Goal: Information Seeking & Learning: Learn about a topic

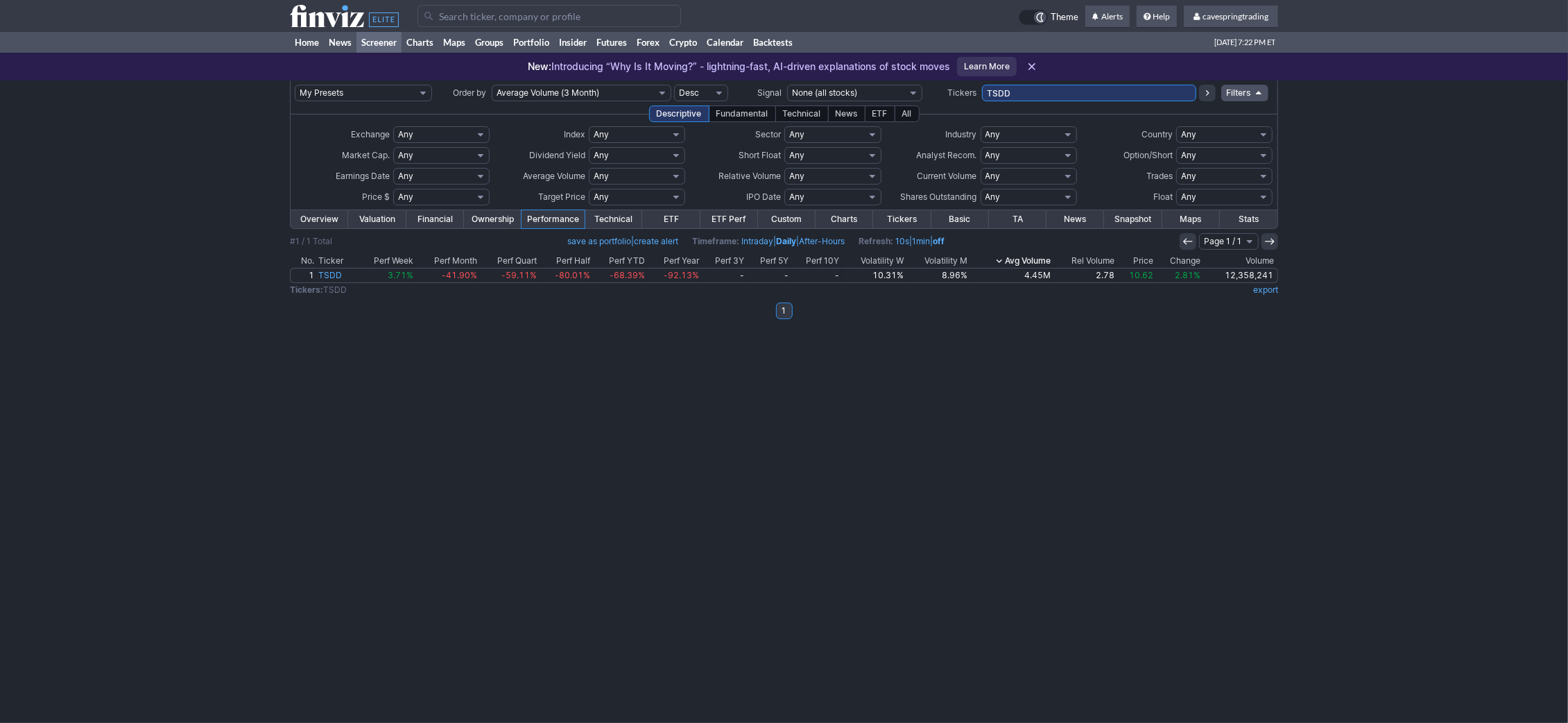
drag, startPoint x: 0, startPoint y: 0, endPoint x: 766, endPoint y: 84, distance: 770.6
click at [982, 84] on input "TSDD" at bounding box center [1089, 92] width 214 height 16
paste input "LT,RWM,FXI,UNG,KWEB,SLV,IAUM,PSLV,EFA,IEFA,SCHH,FENY,SCHF,SILJ,VEA,MSTY,PGX,YMA…"
type input "TLT,RWM,FXI,UNG,KWEB,SLV,IAUM,PSLV,EFA,IEFA,SCHH,FENY,SCHF,SILJ,VEA,MSTY,PGX,YM…"
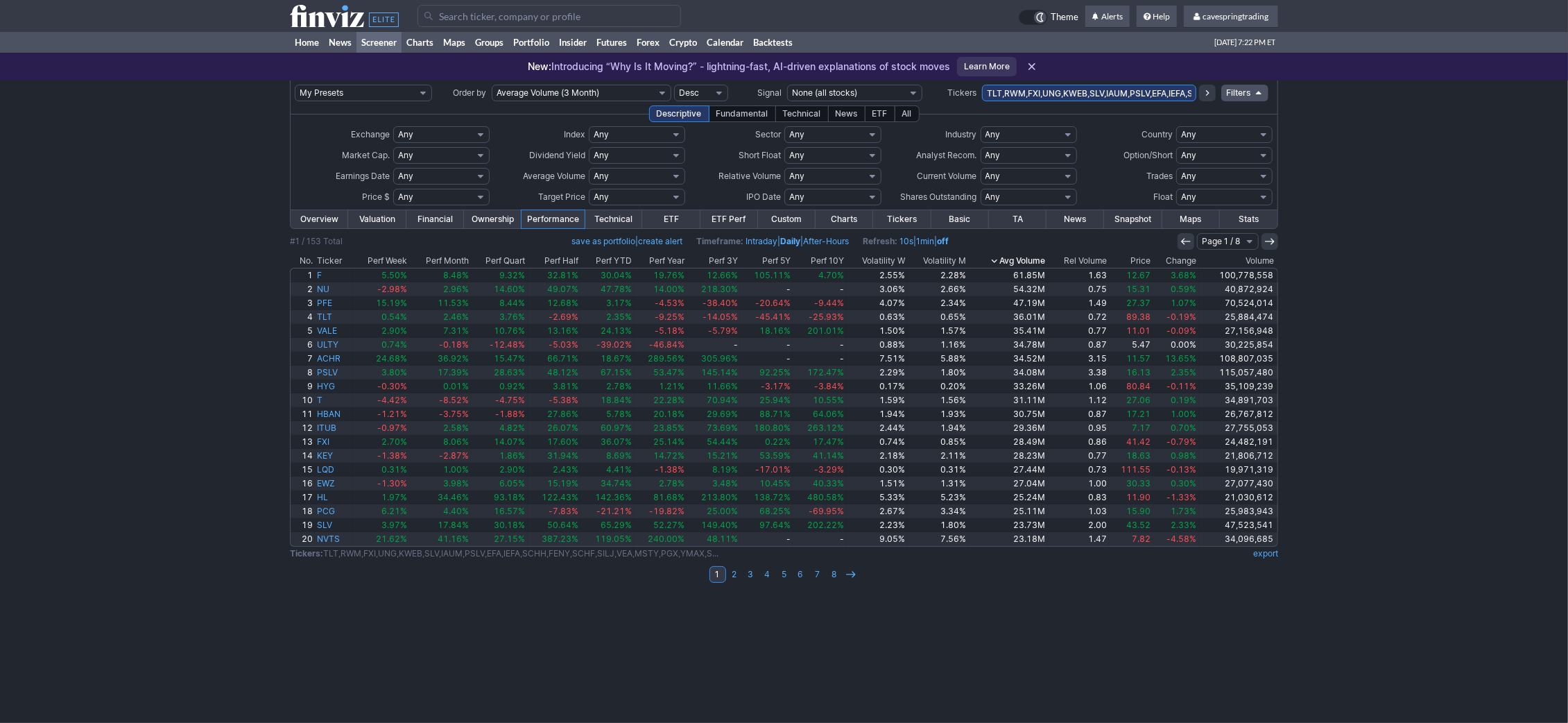
click at [393, 189] on select "Any Under $1 Under $2 Under $3 Under $4 Under $5 Under $7 Under $10 Under $15 U…" at bounding box center [442, 197] width 97 height 16
select select "o20"
click option "Over $20" at bounding box center [0, 0] width 0 height 0
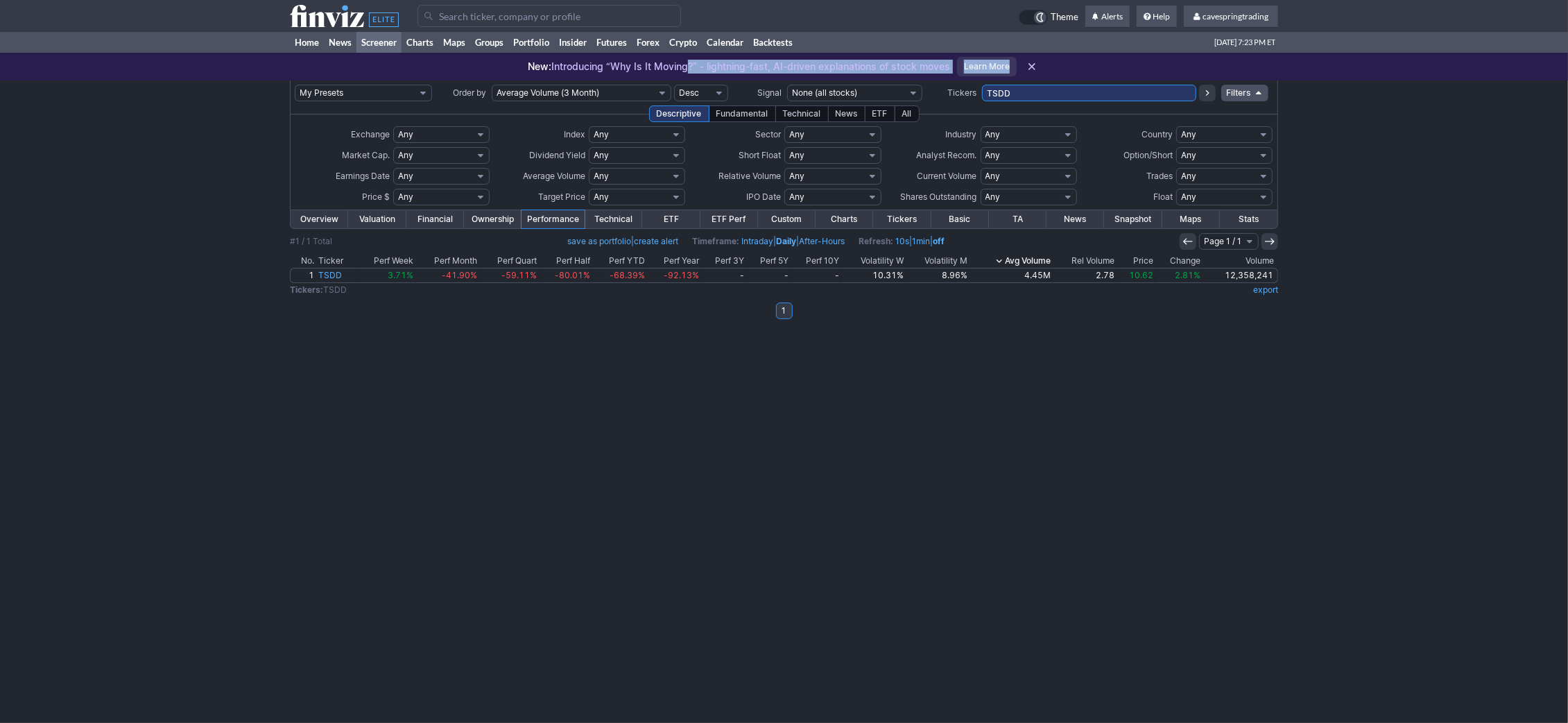
drag, startPoint x: 1031, startPoint y: 79, endPoint x: 813, endPoint y: 75, distance: 218.0
click at [646, 57] on div "New: Introducing “Why Is It Moving?” - lightning-fast, AI-driven explanations o…" at bounding box center [784, 66] width 512 height 28
drag, startPoint x: 1072, startPoint y: 86, endPoint x: 519, endPoint y: 96, distance: 553.1
click at [982, 96] on input "TSDD" at bounding box center [1089, 92] width 214 height 16
type input "vtrs,usb,hal,vici,csx,khc,vz,t"
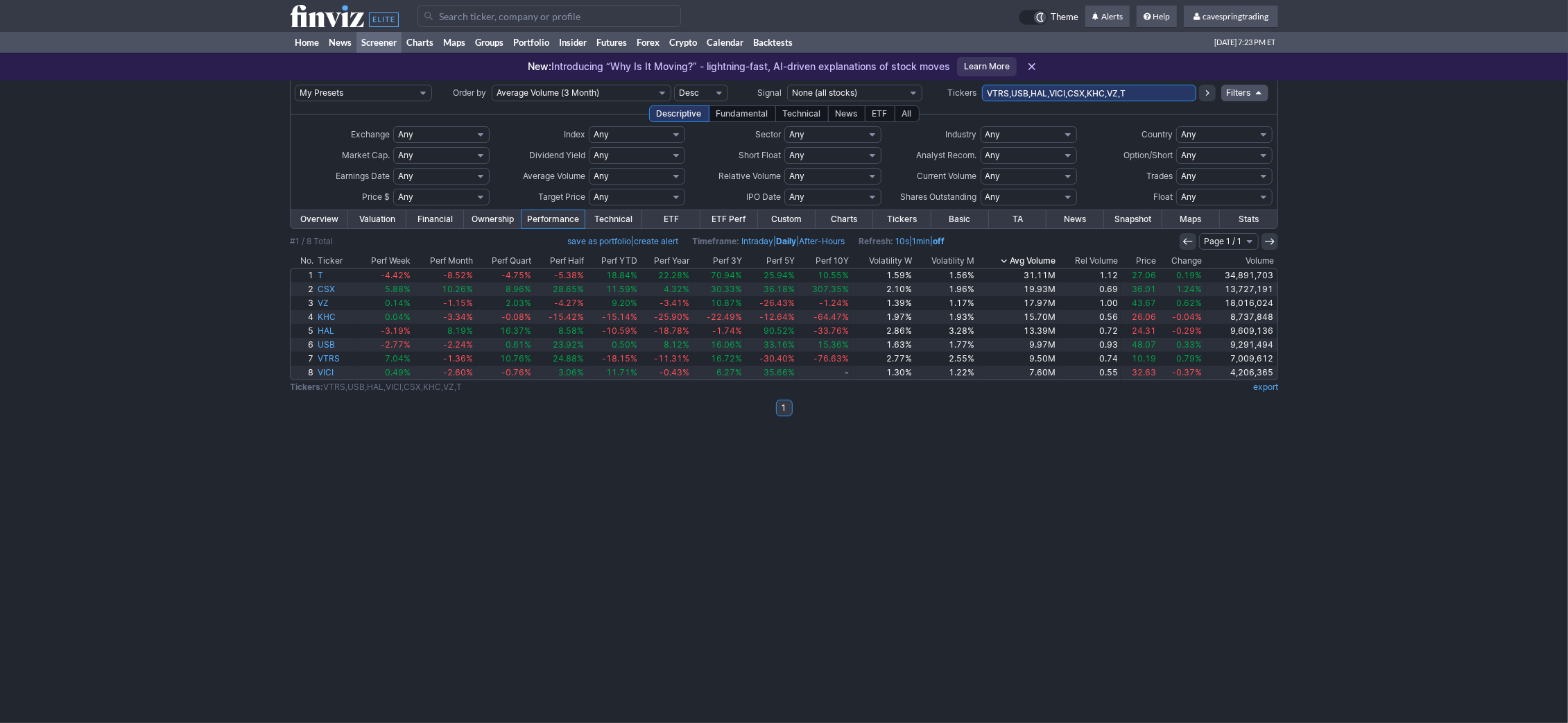
click at [1207, 92] on use at bounding box center [1208, 93] width 4 height 6
click at [1287, 262] on div "My Presets -Save Screen -Edit Screens s: RATIO USE s: RATIO s: stock screen s: …" at bounding box center [784, 401] width 1568 height 643
